Goal: Go to known website: Access a specific website the user already knows

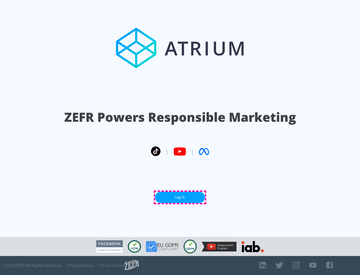
click at [180, 197] on link "Log In" at bounding box center [180, 197] width 50 height 11
